Goal: Information Seeking & Learning: Check status

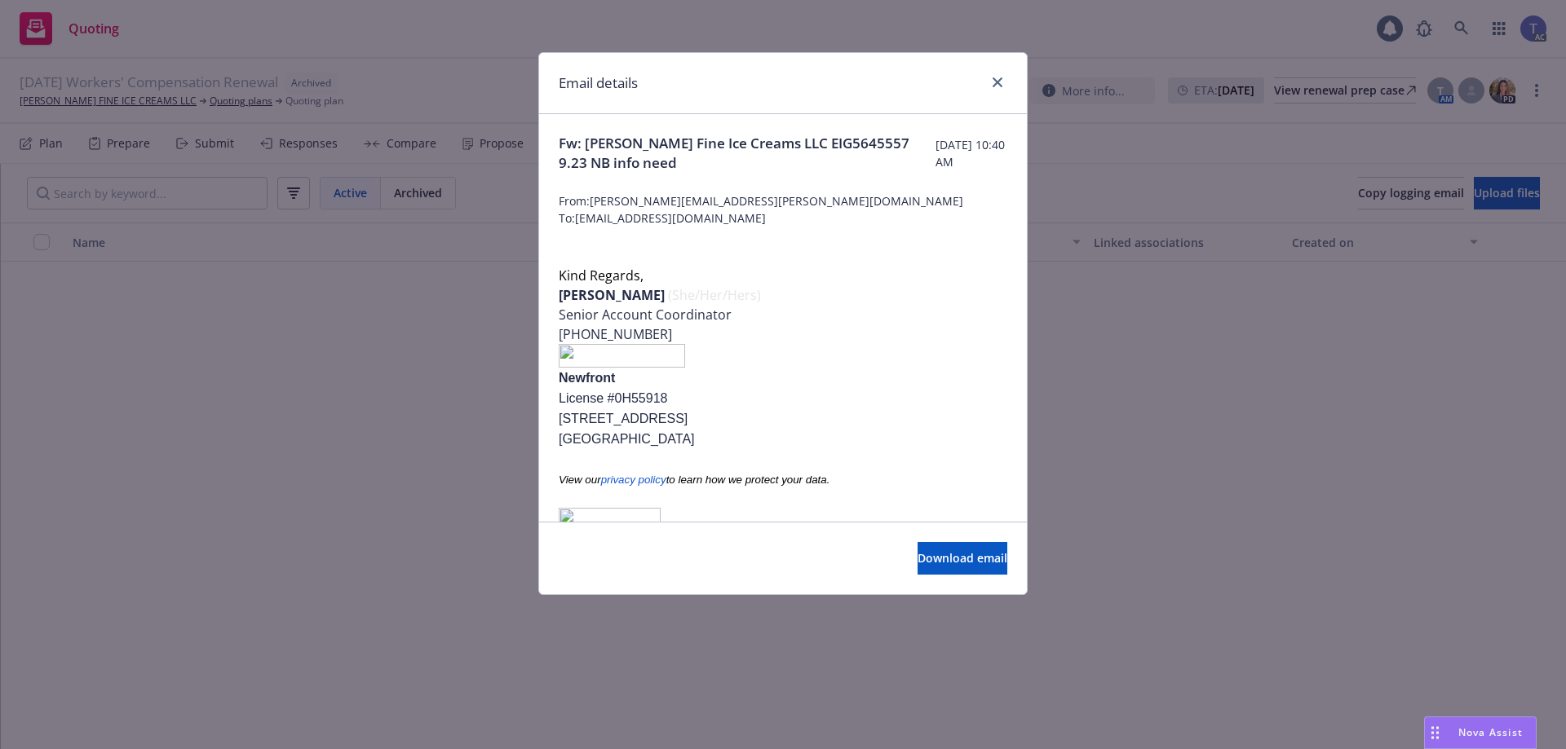
scroll to position [408, 0]
